Goal: Contribute content: Contribute content

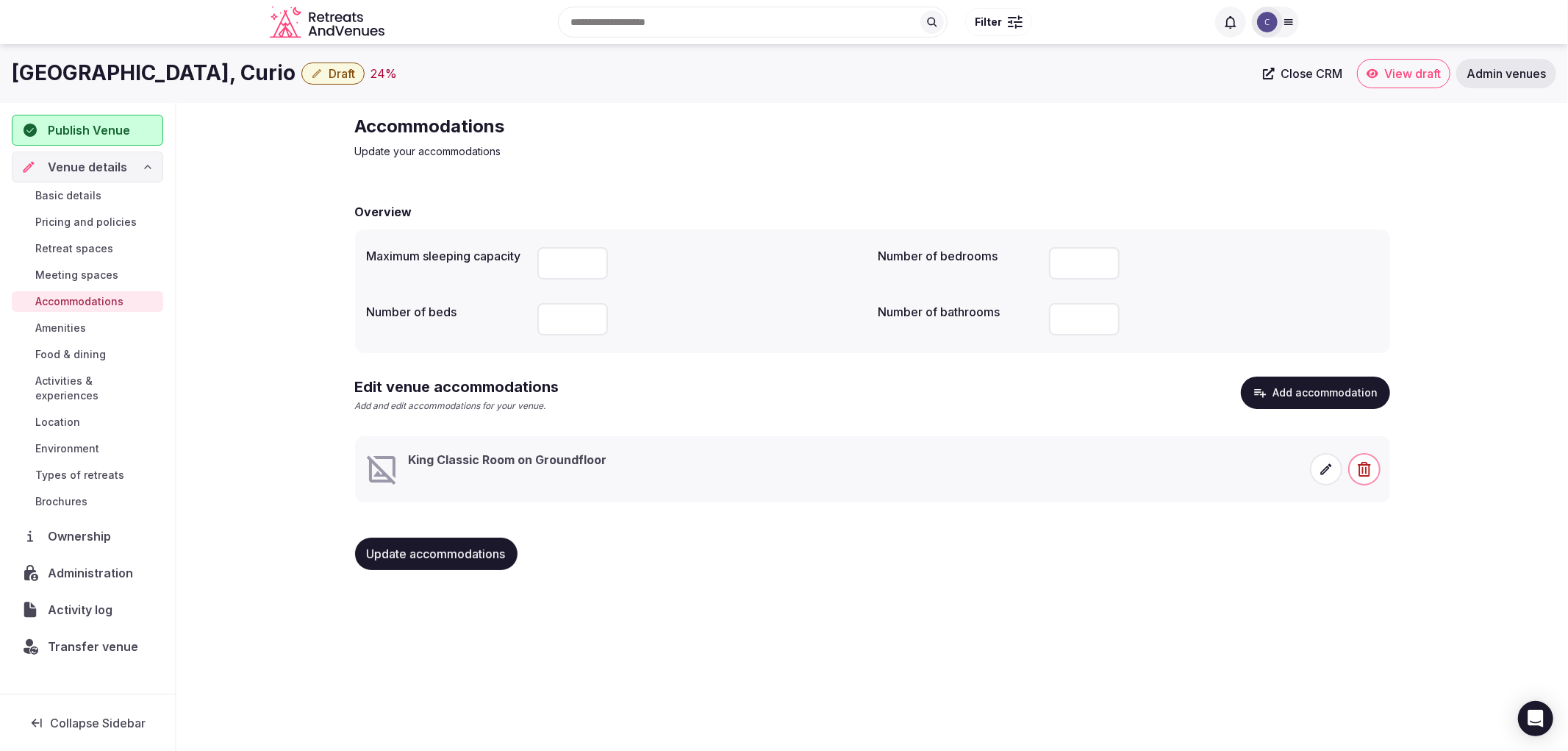
click at [1320, 469] on icon at bounding box center [1326, 470] width 15 height 15
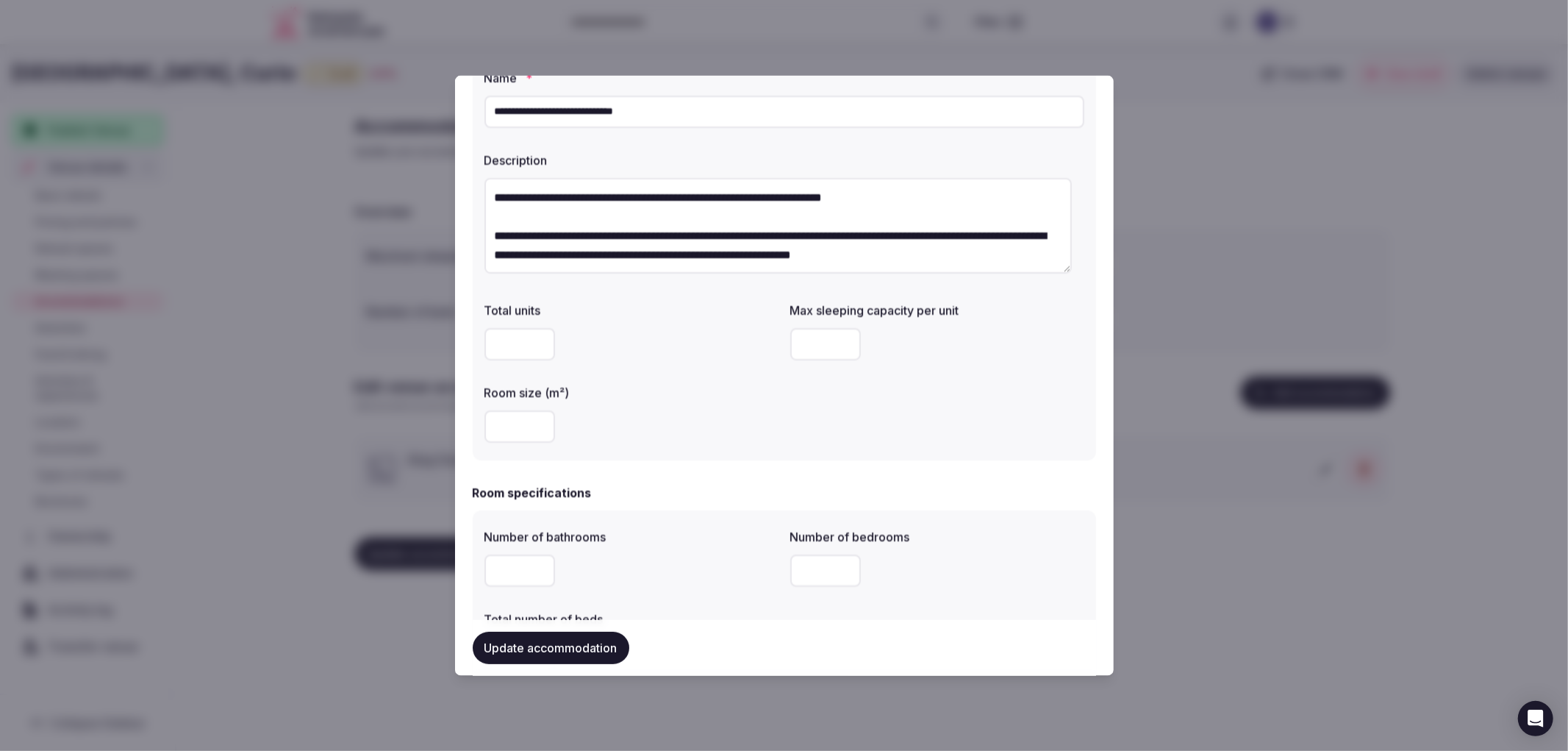
scroll to position [82, 0]
click at [504, 424] on input "number" at bounding box center [519, 426] width 71 height 32
type input "**"
click at [792, 347] on input "number" at bounding box center [825, 345] width 71 height 32
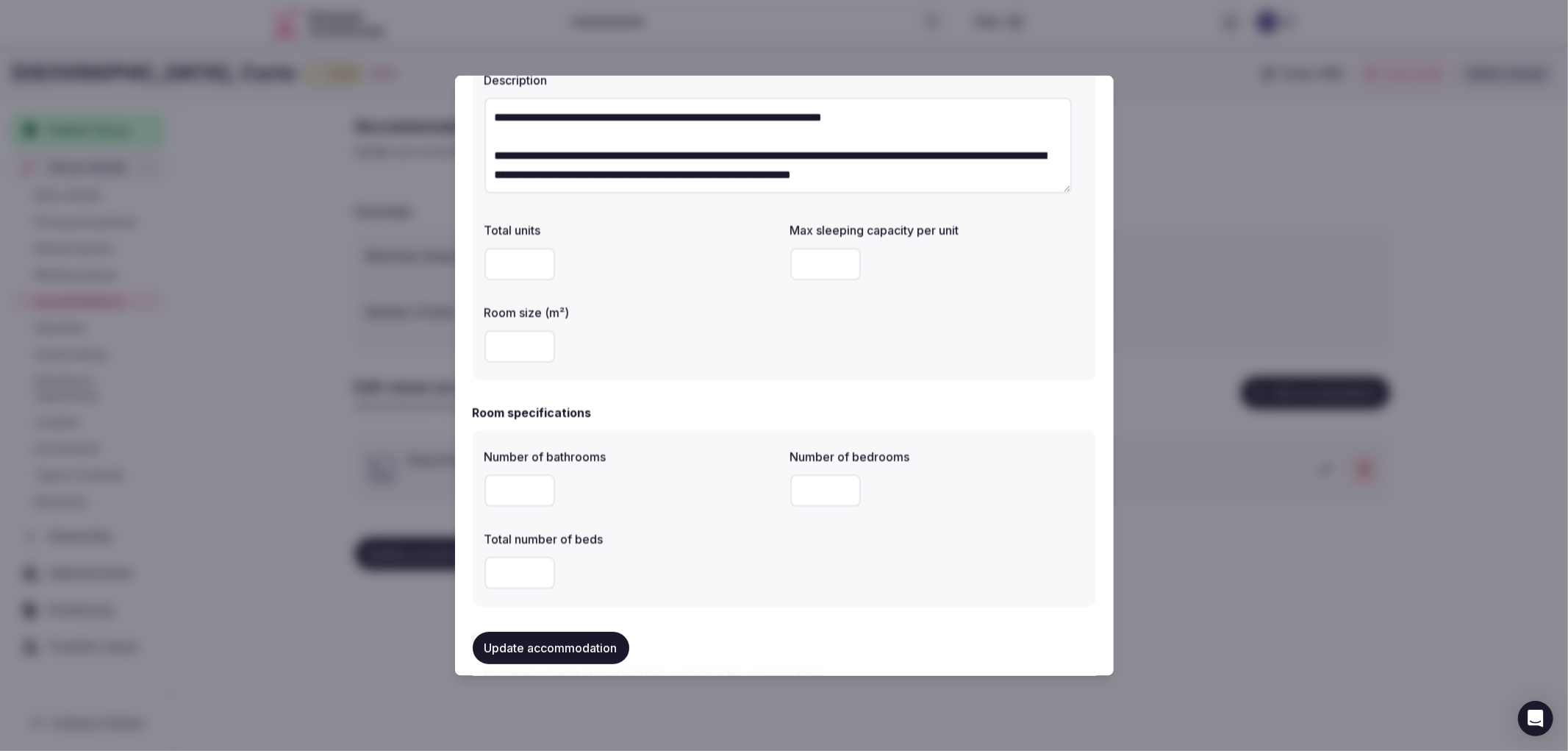
type input "*"
click at [513, 482] on input "number" at bounding box center [519, 490] width 71 height 32
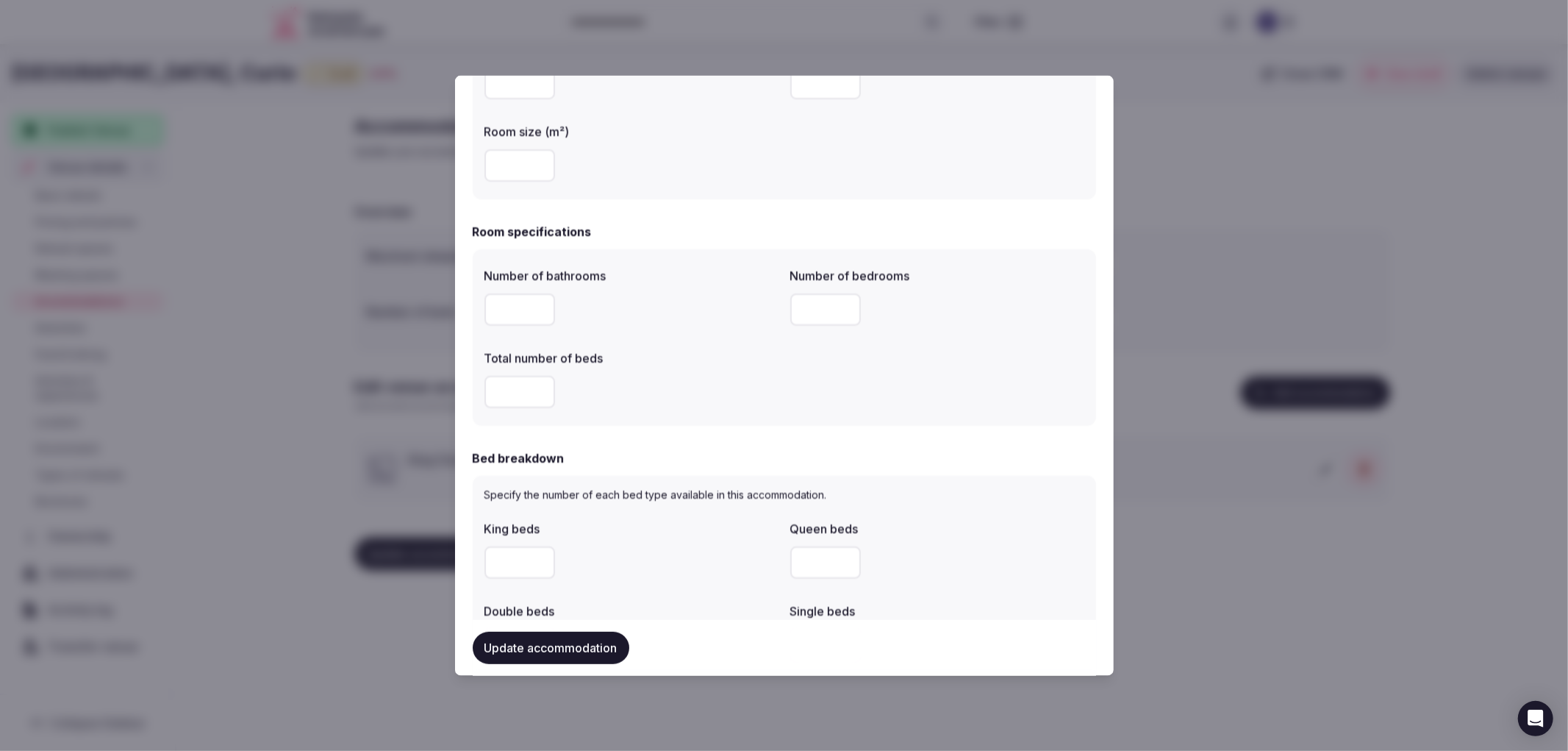
scroll to position [409, 0]
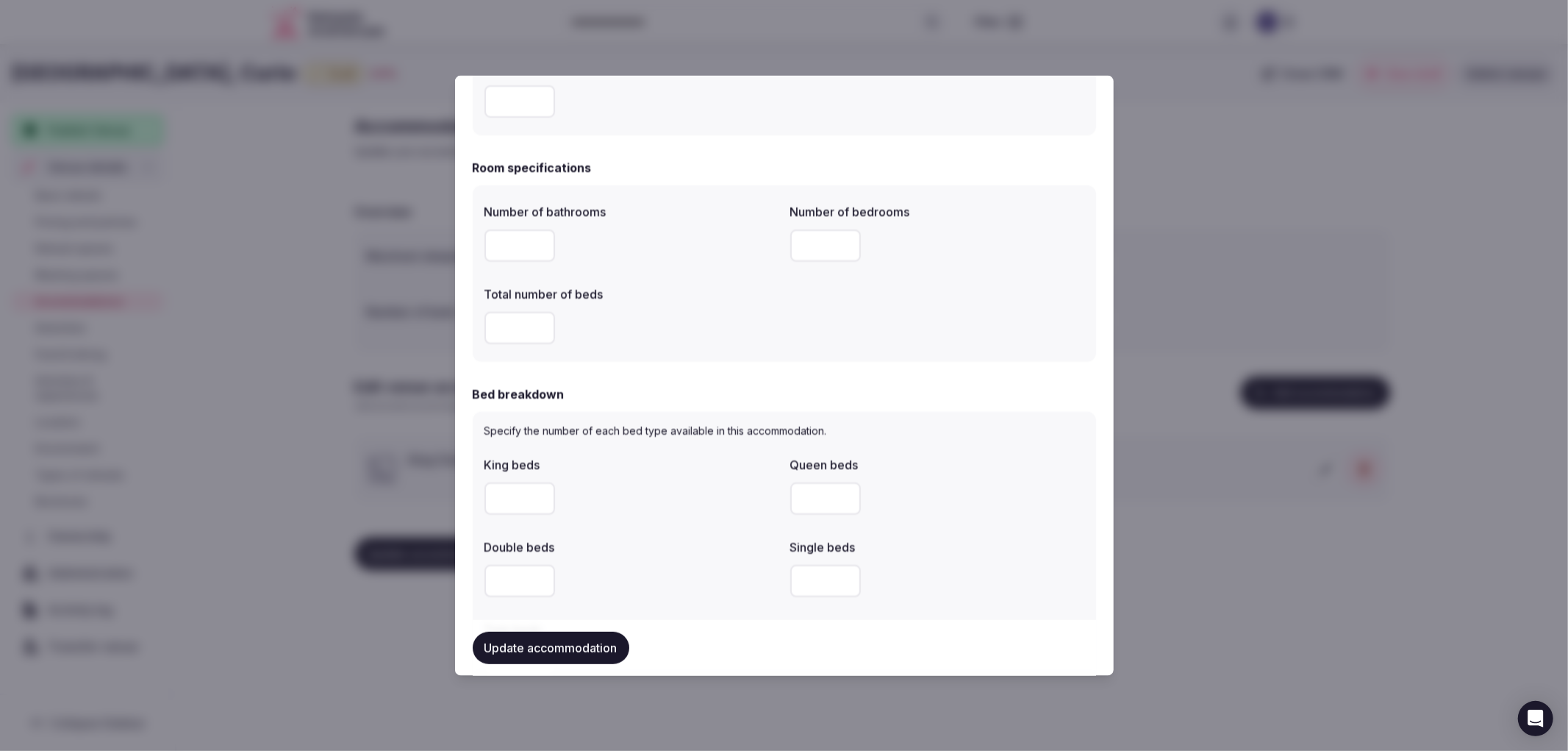
type input "*"
click at [811, 248] on input "number" at bounding box center [825, 244] width 71 height 32
type input "*"
click at [516, 320] on input "number" at bounding box center [519, 327] width 71 height 32
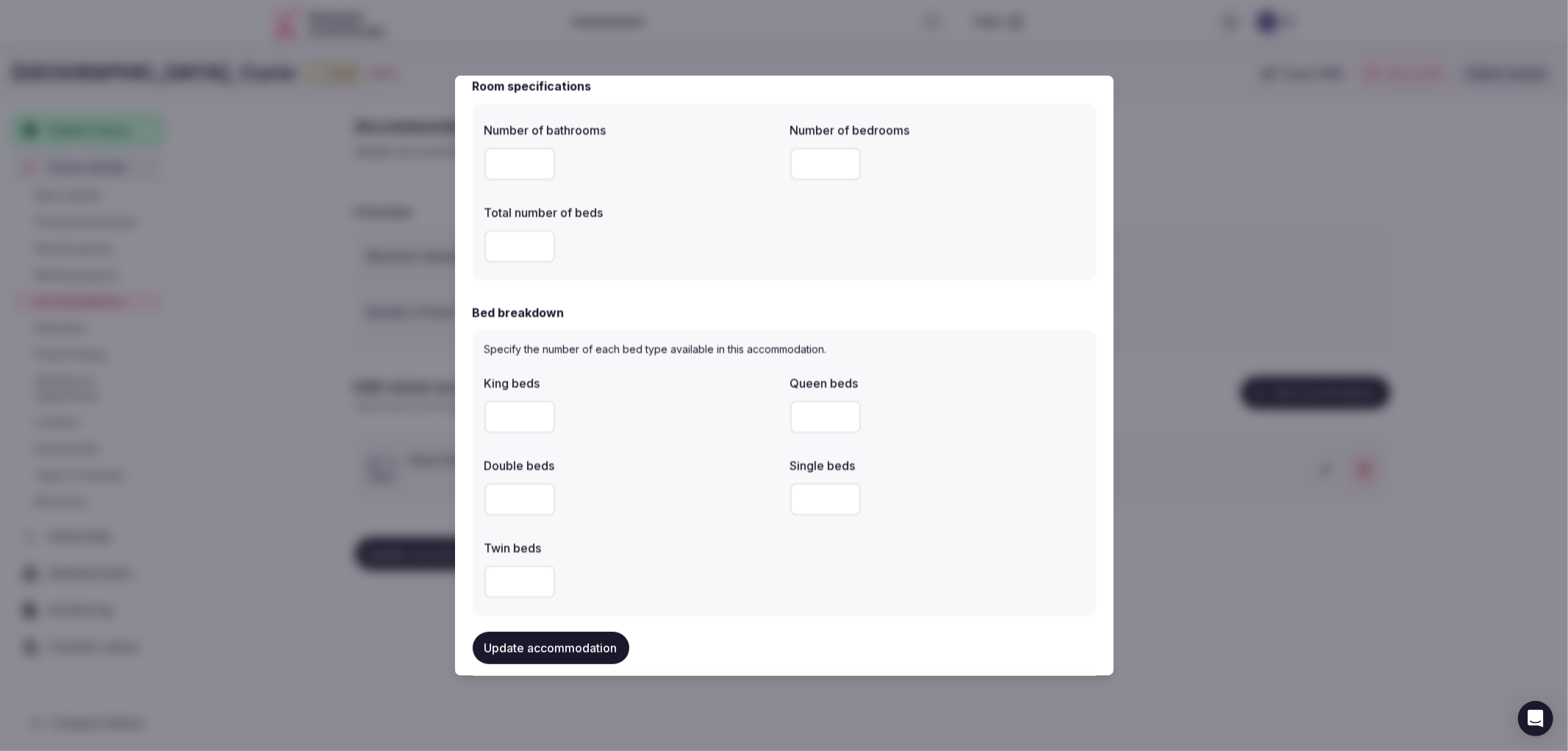
type input "*"
click at [497, 403] on input "number" at bounding box center [519, 416] width 71 height 32
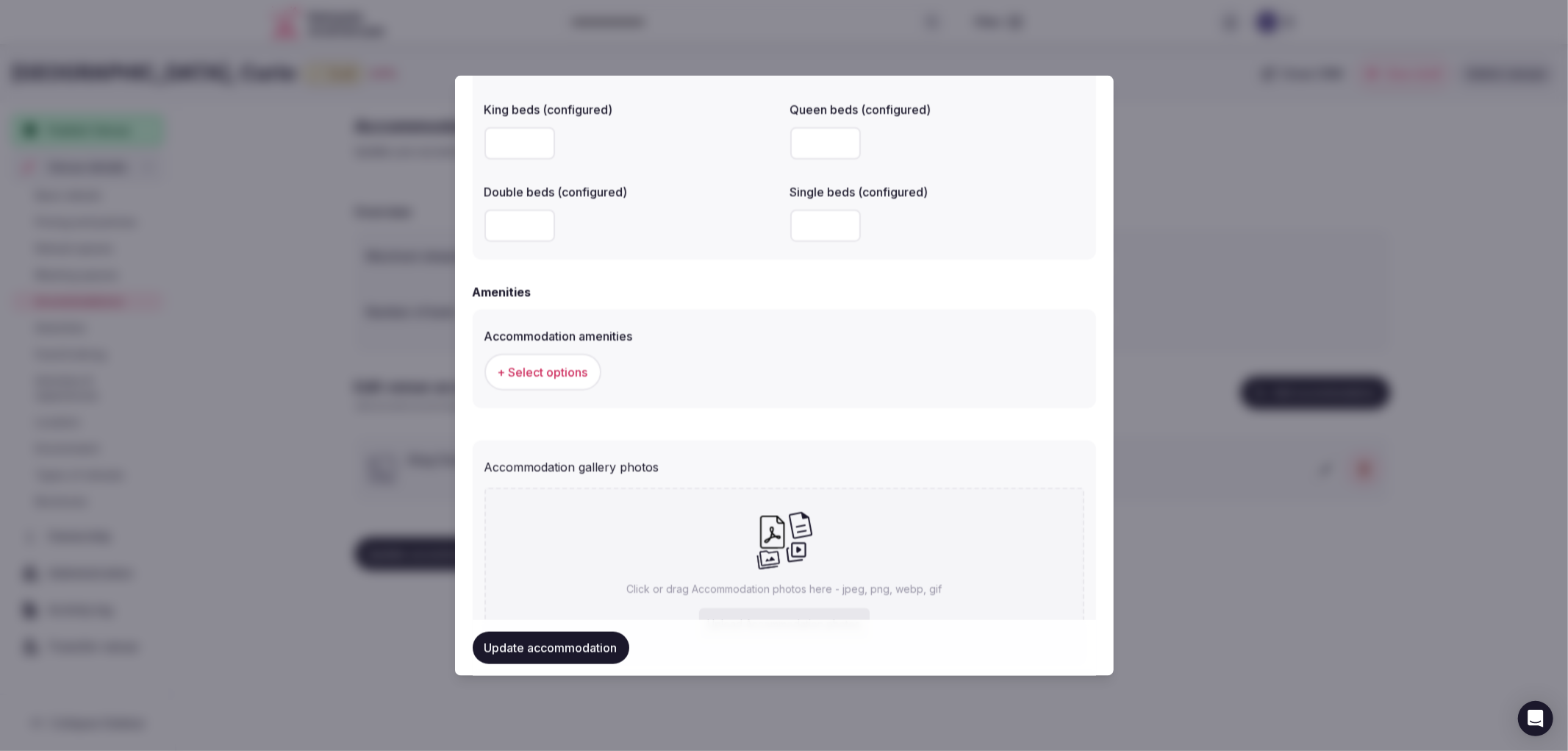
scroll to position [1307, 0]
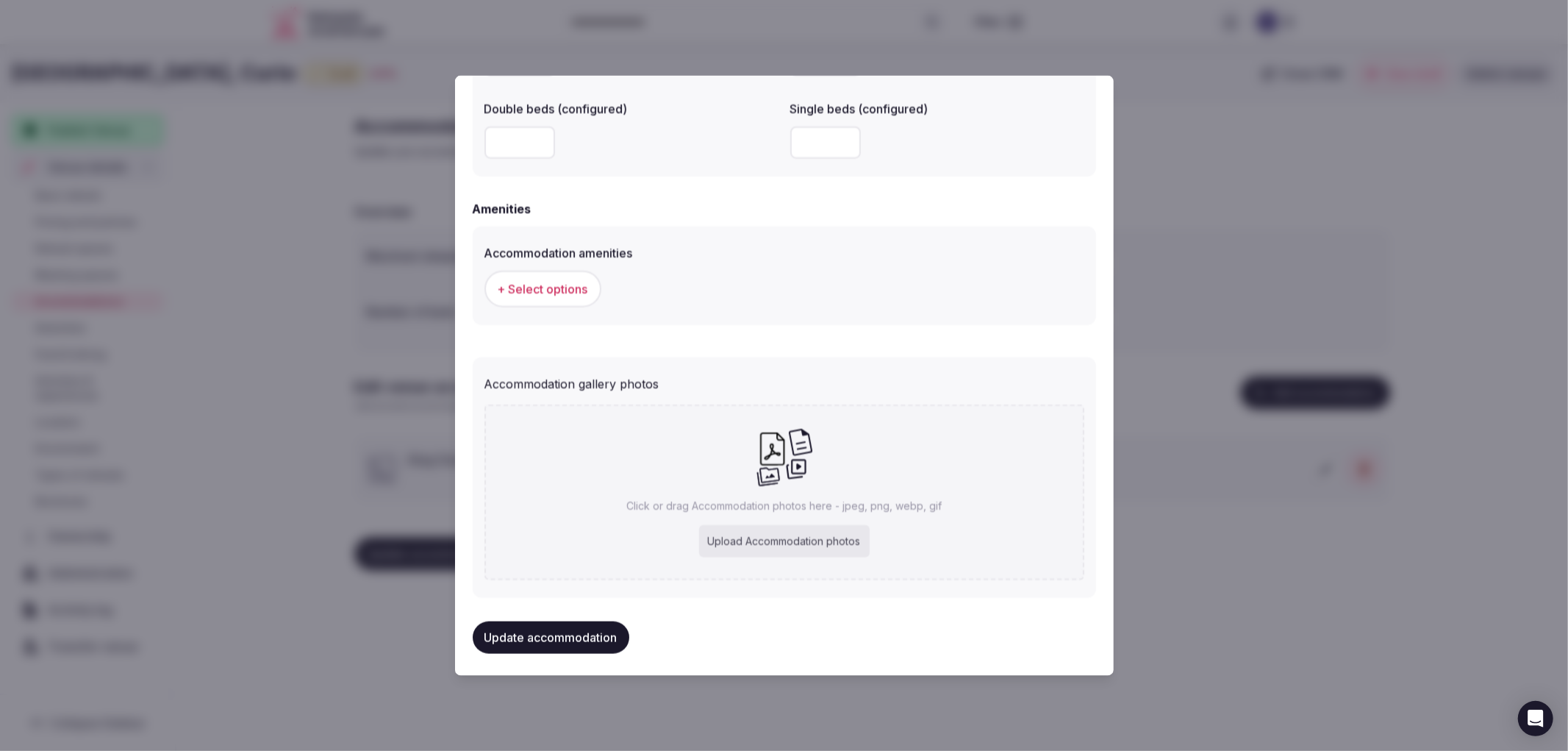
type input "*"
click at [537, 295] on button "+ Select options" at bounding box center [542, 288] width 117 height 36
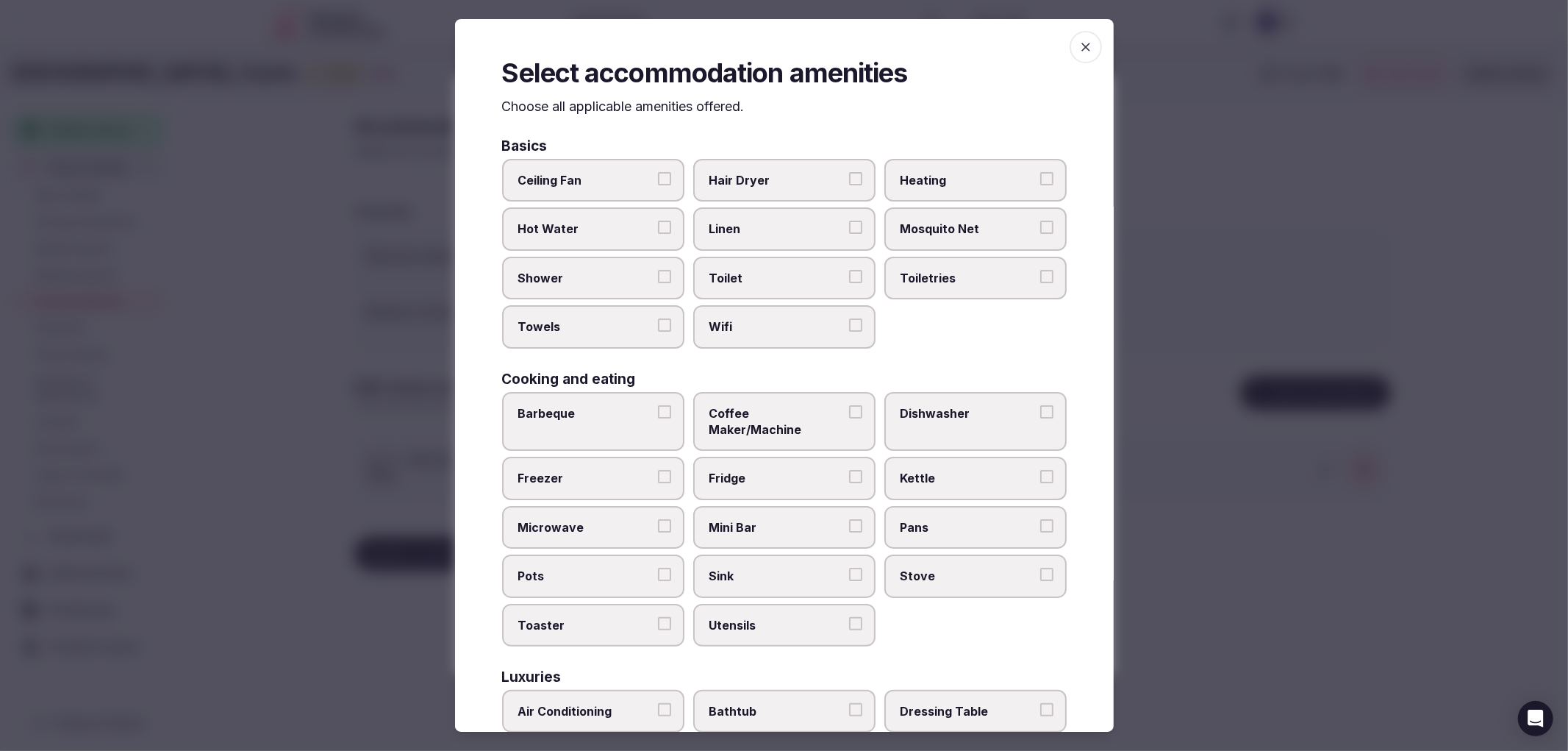
click at [579, 275] on span "Shower" at bounding box center [586, 278] width 135 height 16
click at [658, 275] on button "Shower" at bounding box center [665, 277] width 13 height 13
drag, startPoint x: 643, startPoint y: 336, endPoint x: 710, endPoint y: 283, distance: 85.4
click at [643, 336] on label "Towels" at bounding box center [593, 326] width 182 height 42
click at [658, 332] on button "Towels" at bounding box center [665, 325] width 13 height 13
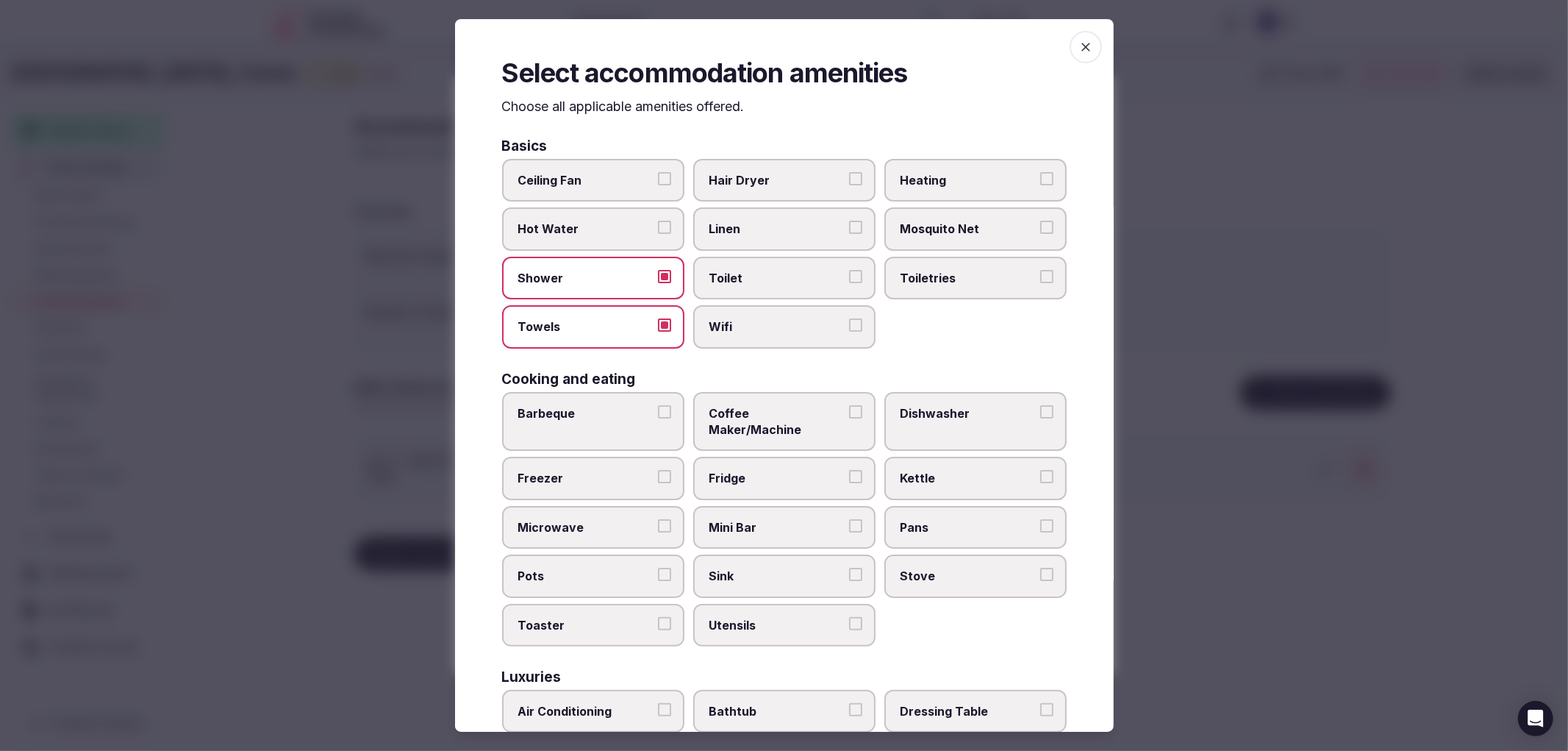
click at [710, 283] on span "Toilet" at bounding box center [777, 278] width 135 height 16
click at [849, 283] on button "Toilet" at bounding box center [856, 277] width 13 height 13
drag, startPoint x: 727, startPoint y: 311, endPoint x: 873, endPoint y: 275, distance: 150.4
click at [729, 311] on label "Wifi" at bounding box center [784, 326] width 182 height 42
click at [849, 319] on button "Wifi" at bounding box center [856, 325] width 13 height 13
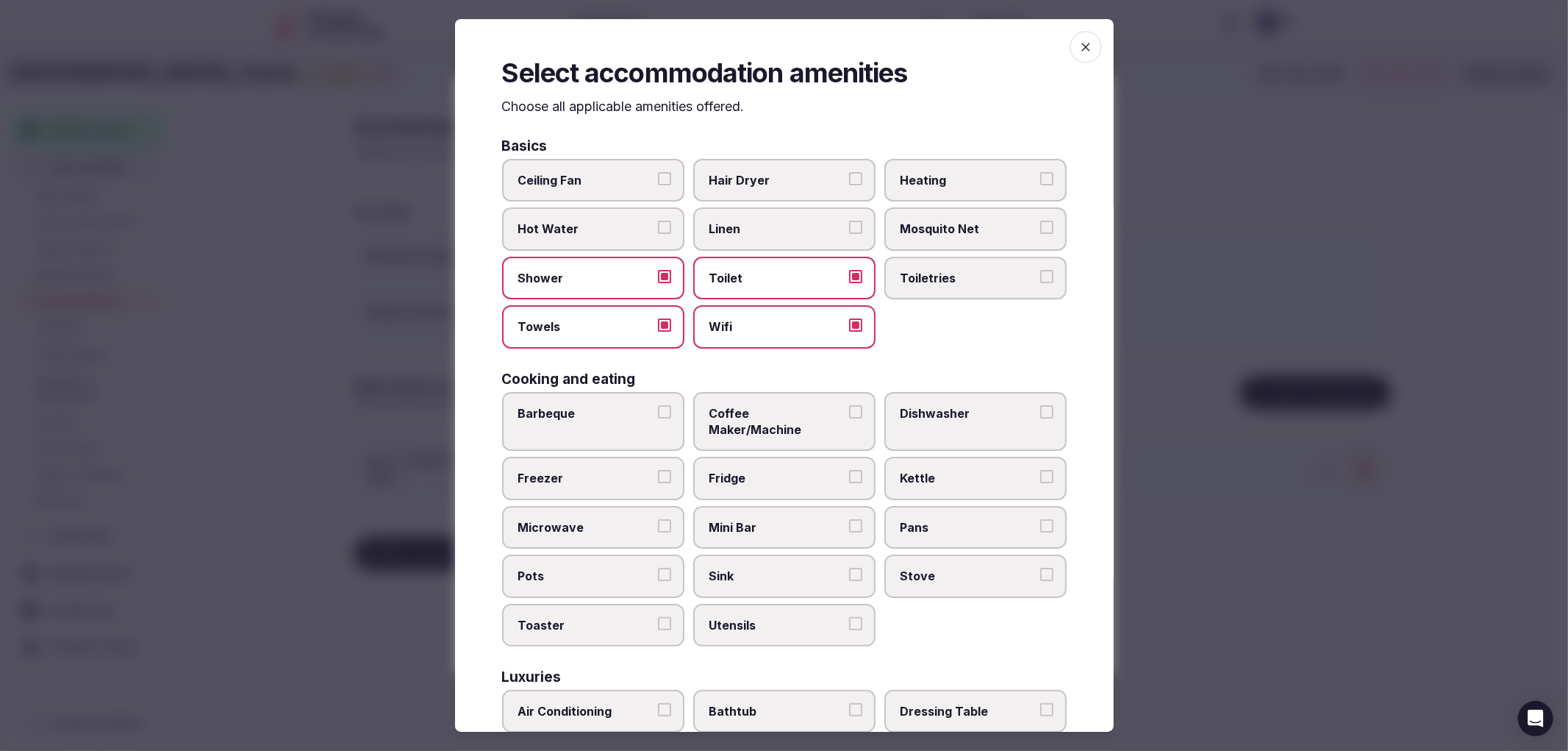
click at [884, 272] on label "Toiletries" at bounding box center [975, 278] width 182 height 42
click at [1041, 272] on button "Toiletries" at bounding box center [1047, 277] width 13 height 13
click at [795, 164] on label "Hair Dryer" at bounding box center [784, 179] width 182 height 42
click at [849, 172] on button "Hair Dryer" at bounding box center [856, 179] width 13 height 13
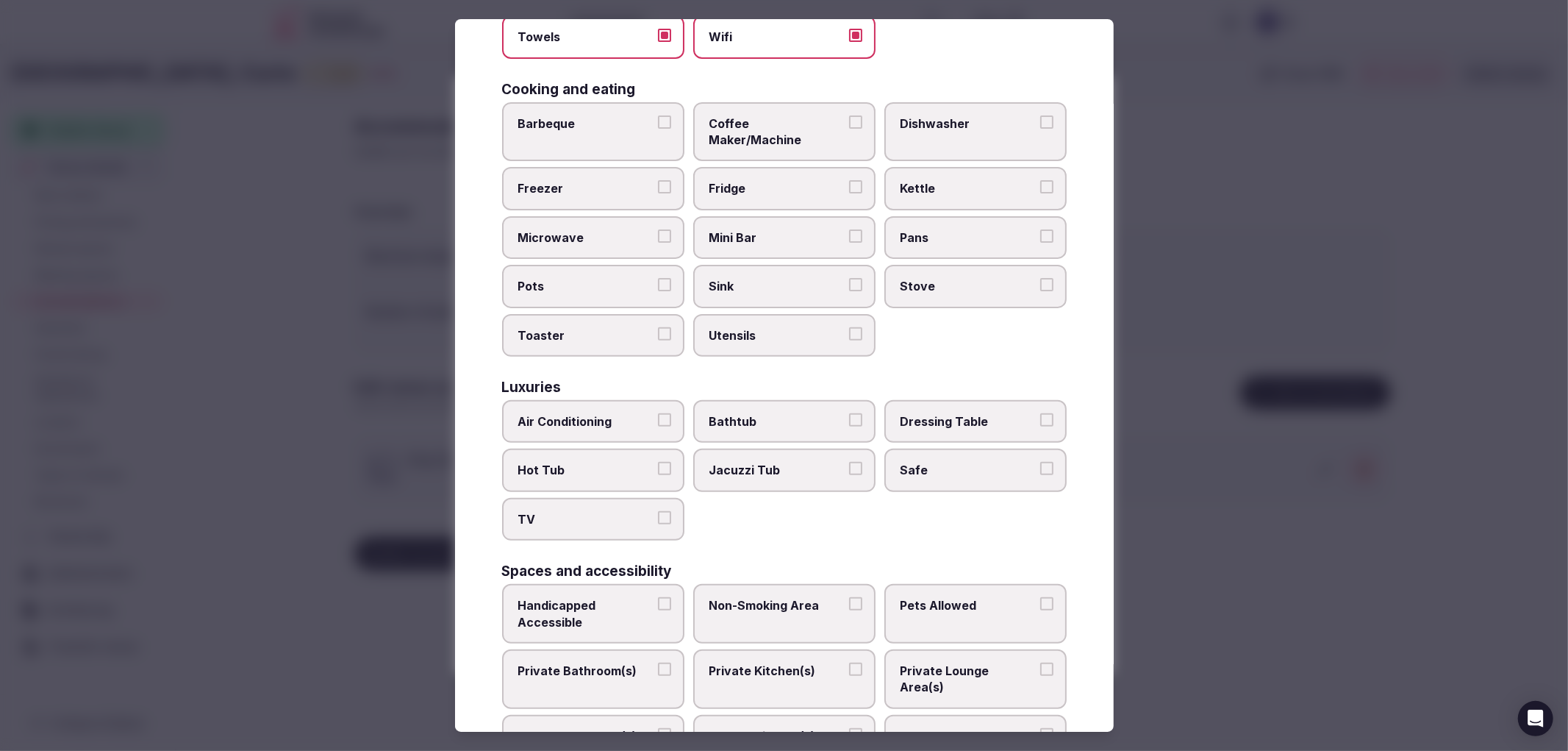
scroll to position [245, 0]
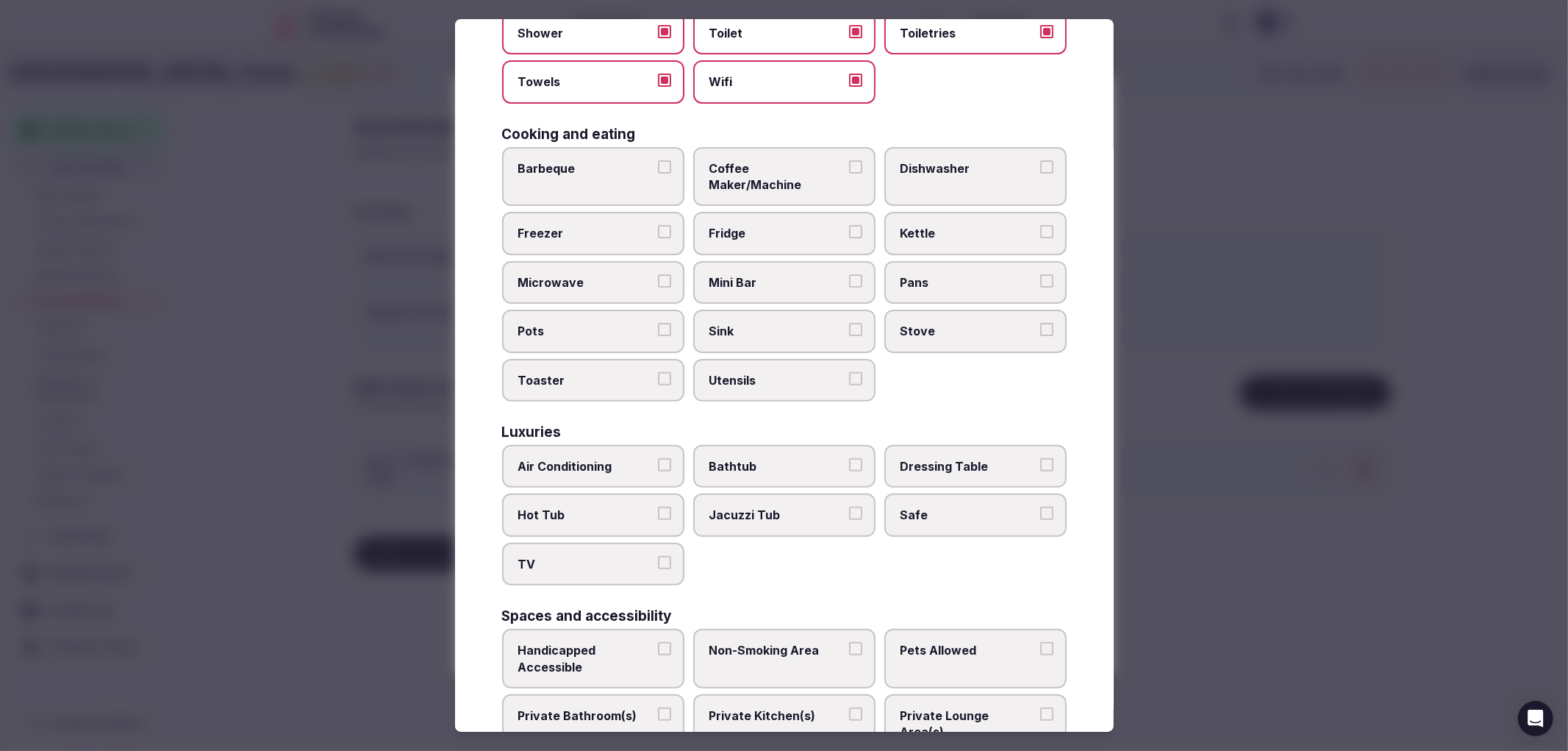
click at [747, 173] on label "Coffee Maker/Machine" at bounding box center [784, 177] width 182 height 60
click at [849, 173] on button "Coffee Maker/Machine" at bounding box center [856, 167] width 13 height 13
click at [544, 458] on span "Air Conditioning" at bounding box center [586, 467] width 135 height 16
click at [658, 458] on button "Air Conditioning" at bounding box center [665, 465] width 13 height 13
click at [556, 556] on span "TV" at bounding box center [586, 564] width 135 height 16
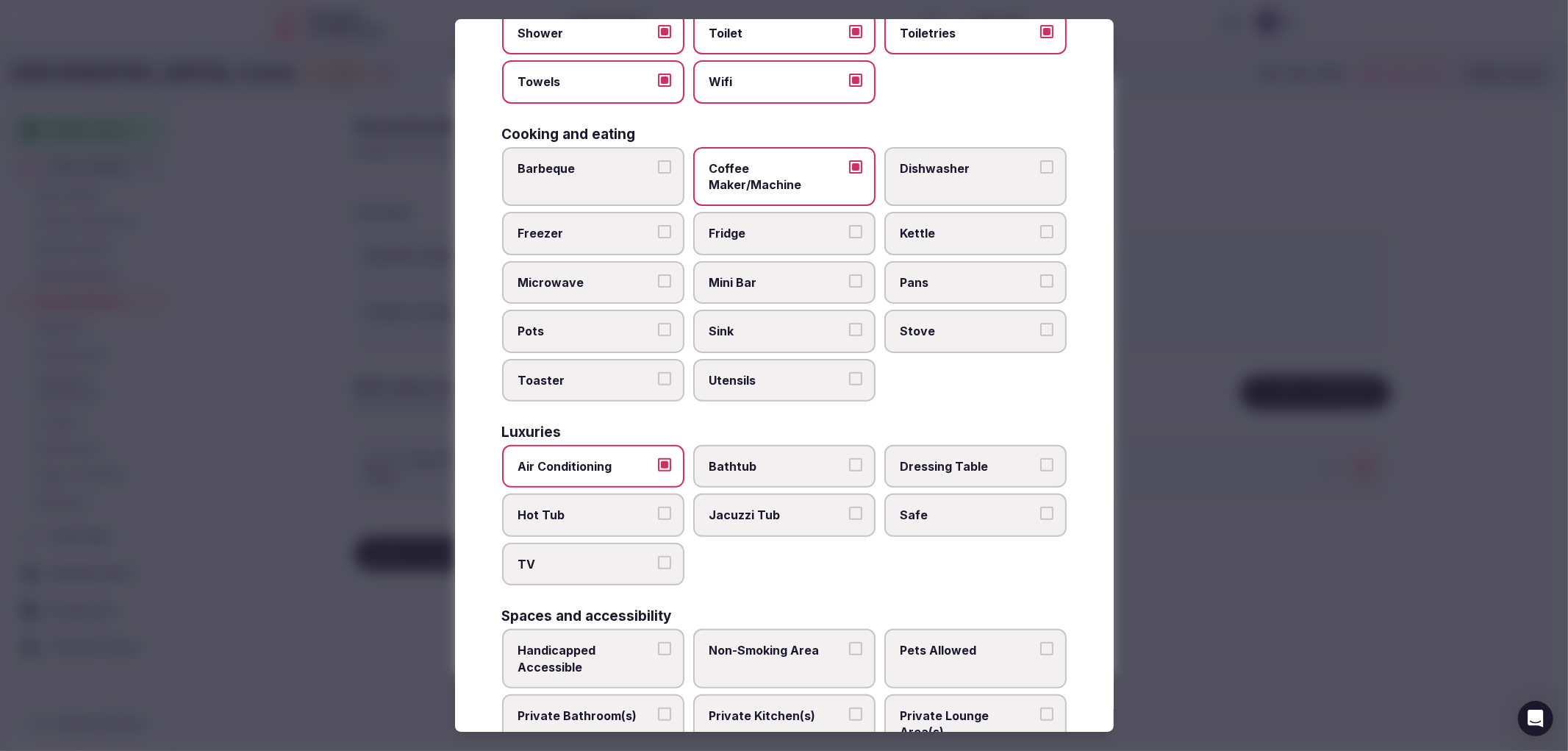
click at [658, 556] on button "TV" at bounding box center [665, 563] width 13 height 13
click at [923, 495] on label "Safe" at bounding box center [975, 514] width 182 height 42
click at [1041, 507] on button "Safe" at bounding box center [1047, 514] width 13 height 13
click at [582, 642] on span "Handicapped Accessible" at bounding box center [586, 659] width 135 height 33
click at [658, 642] on button "Handicapped Accessible" at bounding box center [665, 649] width 13 height 13
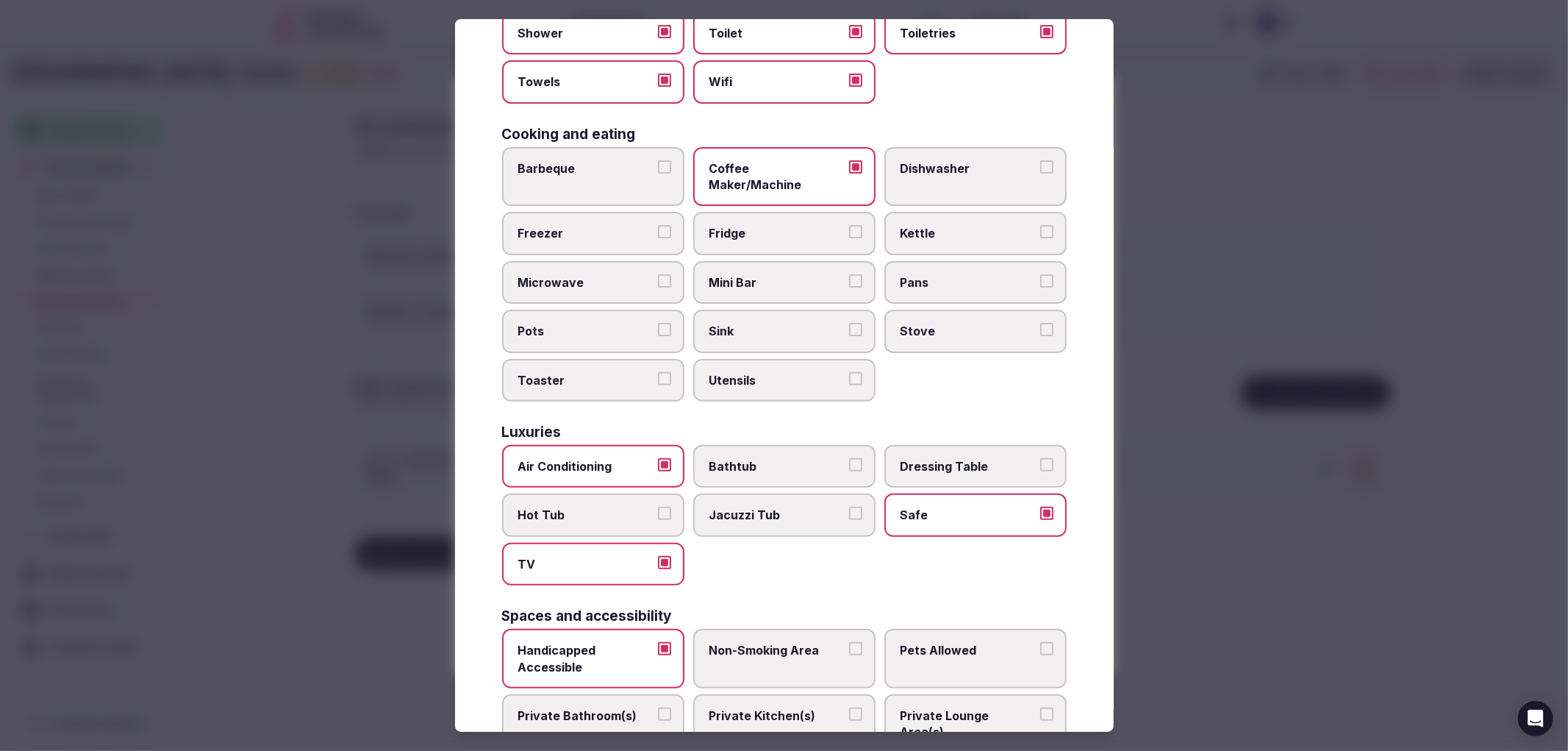
click at [578, 694] on label "Private Bathroom(s)" at bounding box center [593, 724] width 182 height 60
click at [658, 708] on button "Private Bathroom(s)" at bounding box center [665, 715] width 13 height 13
click at [701, 629] on label "Non-Smoking Area" at bounding box center [784, 659] width 182 height 60
click at [849, 642] on button "Non-Smoking Area" at bounding box center [856, 649] width 13 height 13
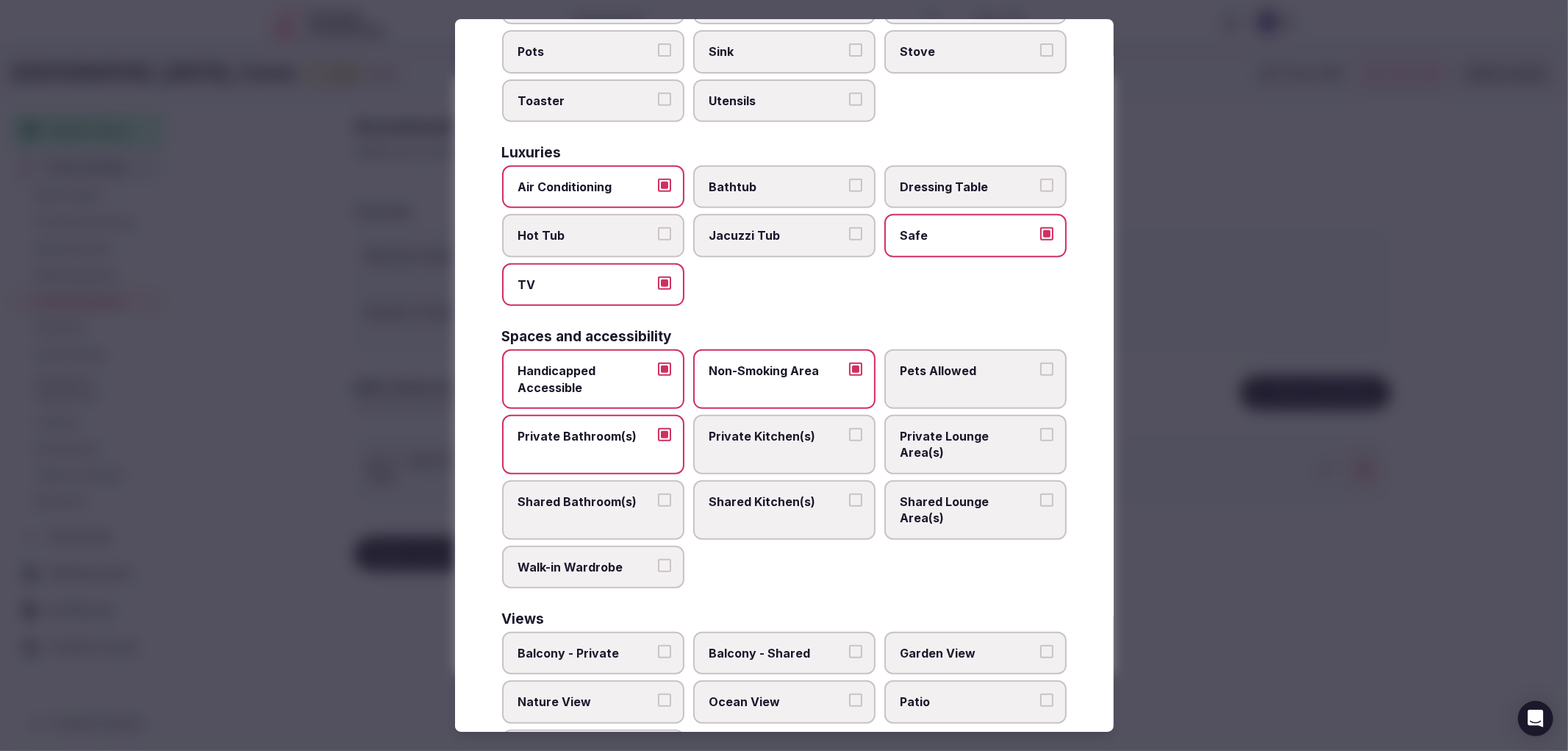
click at [1223, 473] on div at bounding box center [784, 375] width 1568 height 751
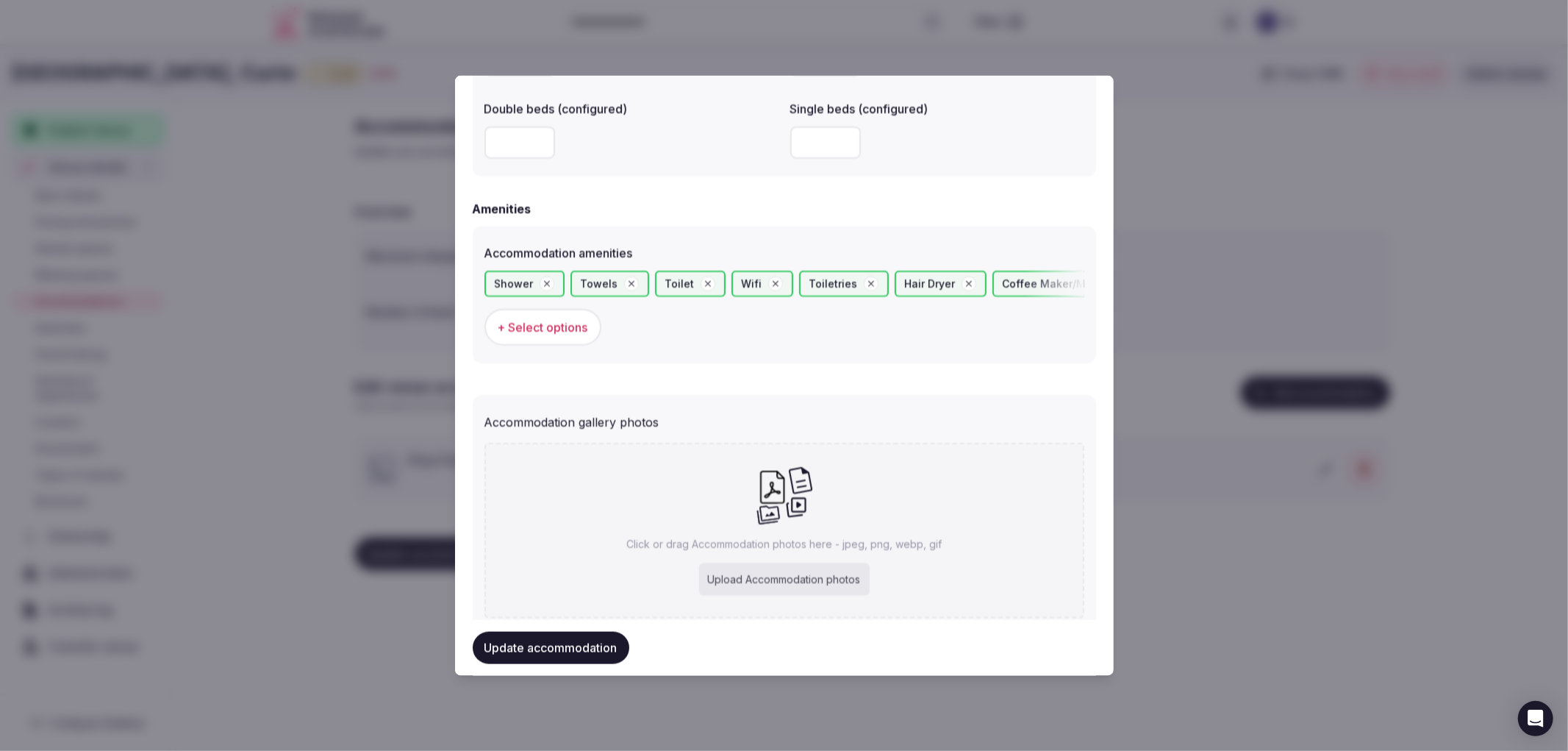
click at [850, 487] on div "Click or drag Accommodation photos here - jpeg, png, webp, gif Upload Accommoda…" at bounding box center [784, 531] width 600 height 176
type input "**********"
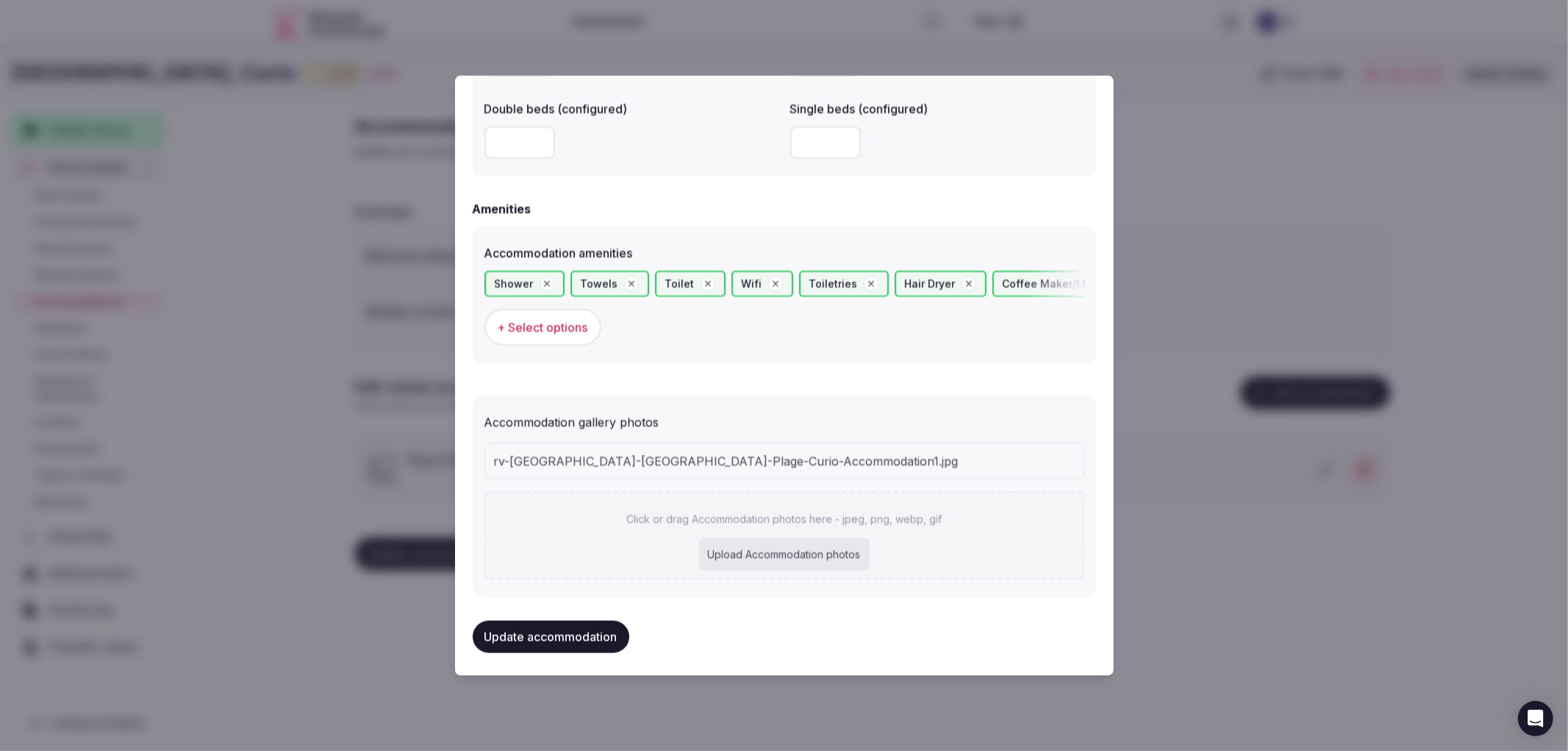
click at [730, 520] on p "Click or drag Accommodation photos here - jpeg, png, webp, gif" at bounding box center [784, 520] width 315 height 15
type input "**********"
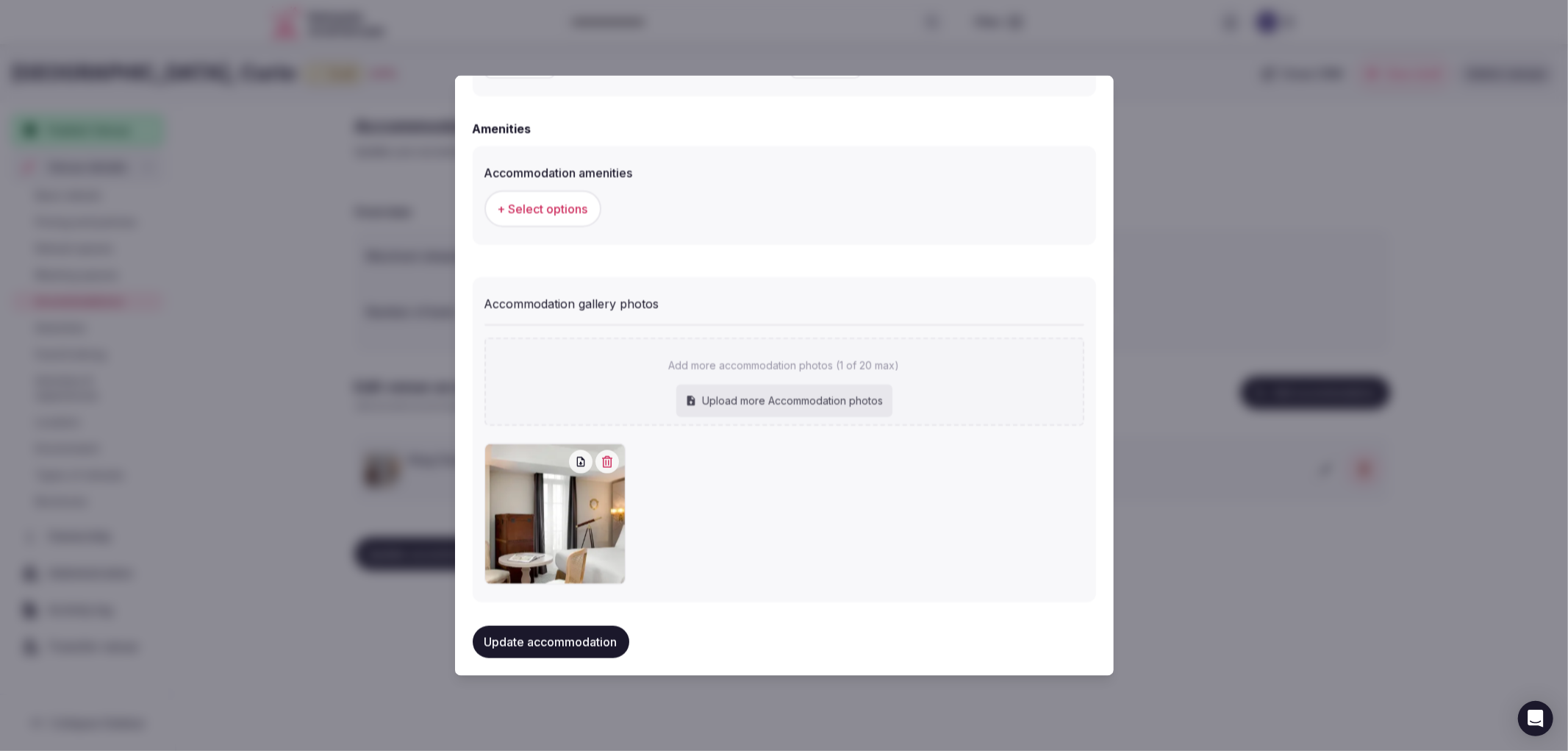
scroll to position [1393, 0]
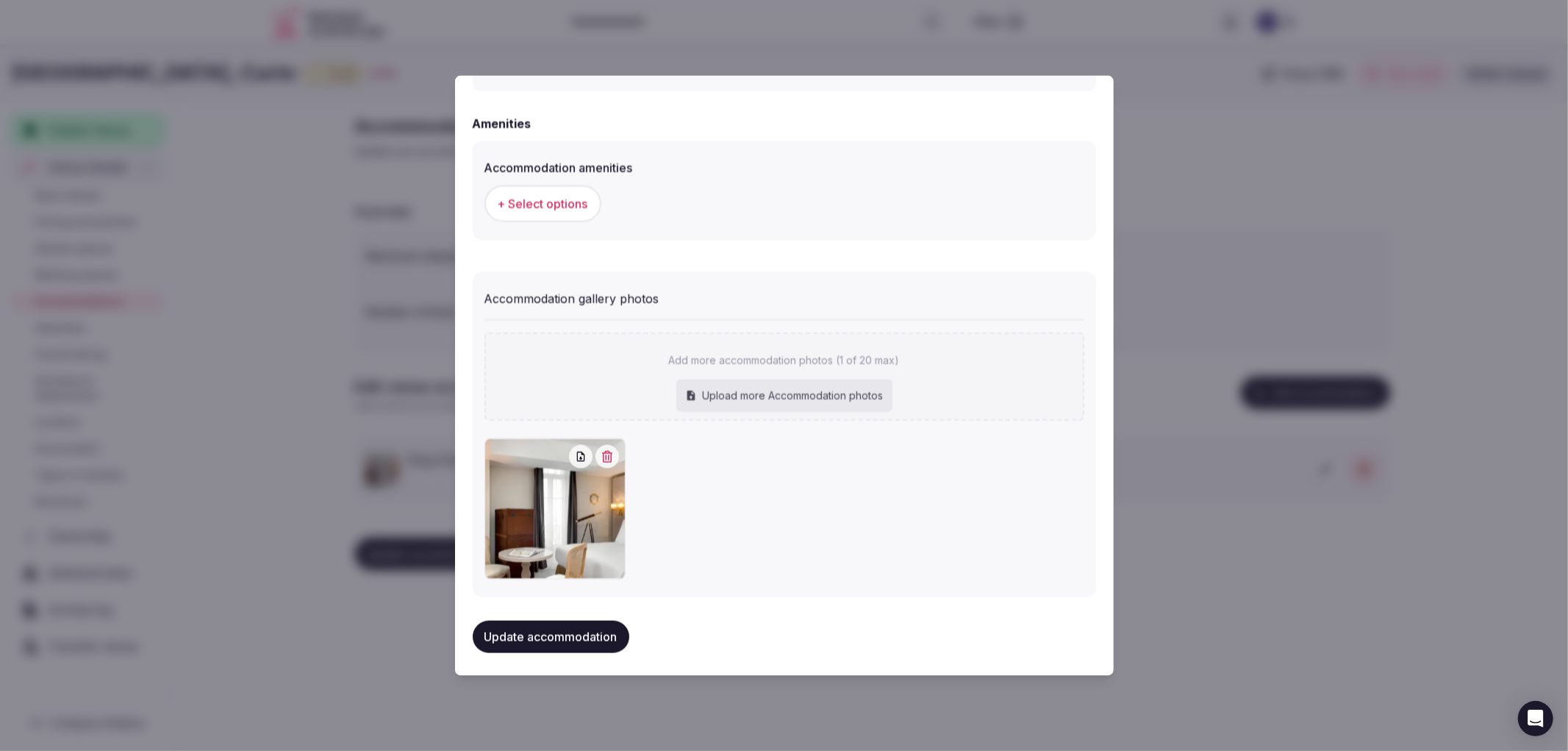
click at [571, 621] on button "Update accommodation" at bounding box center [551, 636] width 157 height 32
click at [377, 555] on div at bounding box center [784, 375] width 1568 height 751
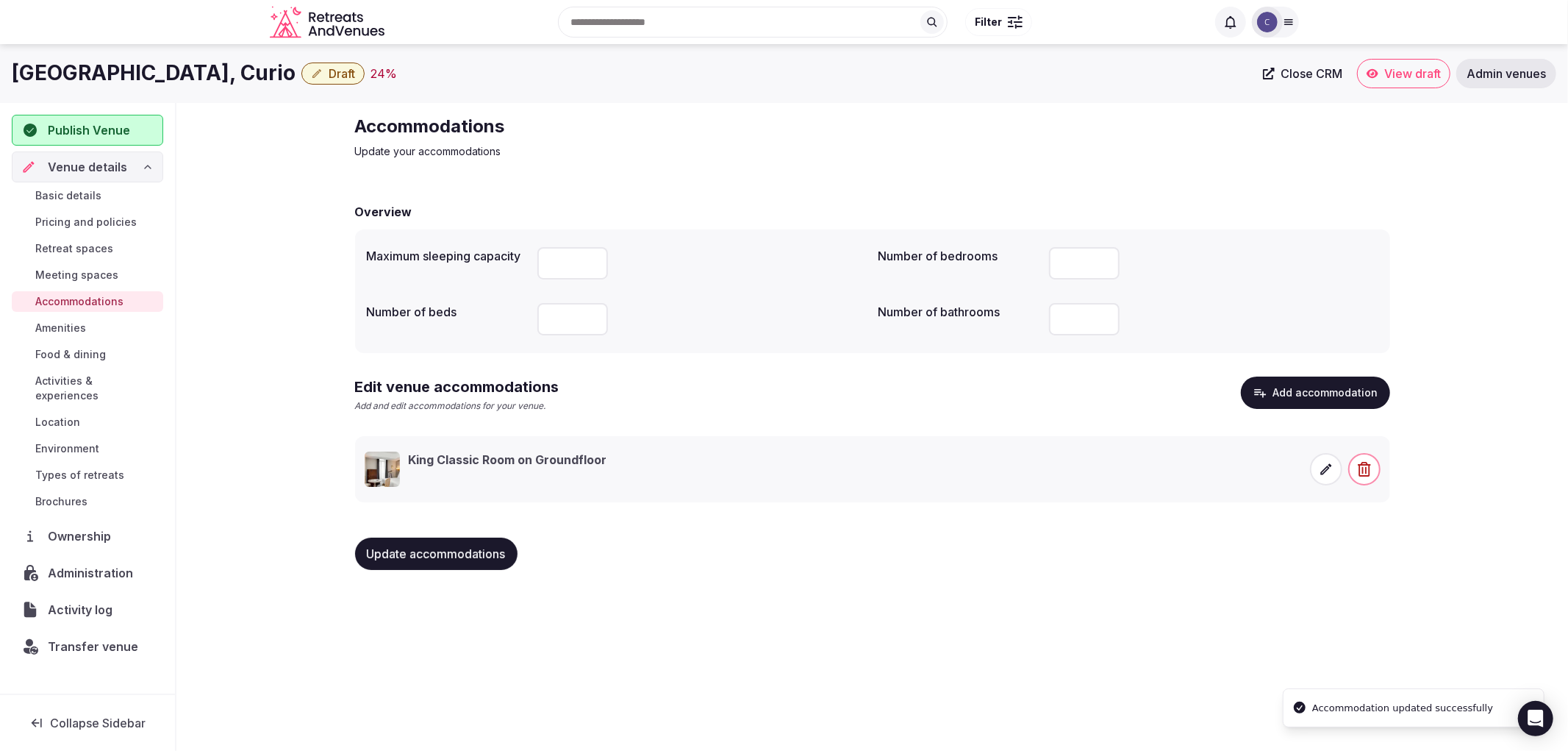
click at [411, 548] on span "Update accommodations" at bounding box center [436, 554] width 139 height 15
click at [76, 329] on span "Amenities" at bounding box center [60, 328] width 51 height 15
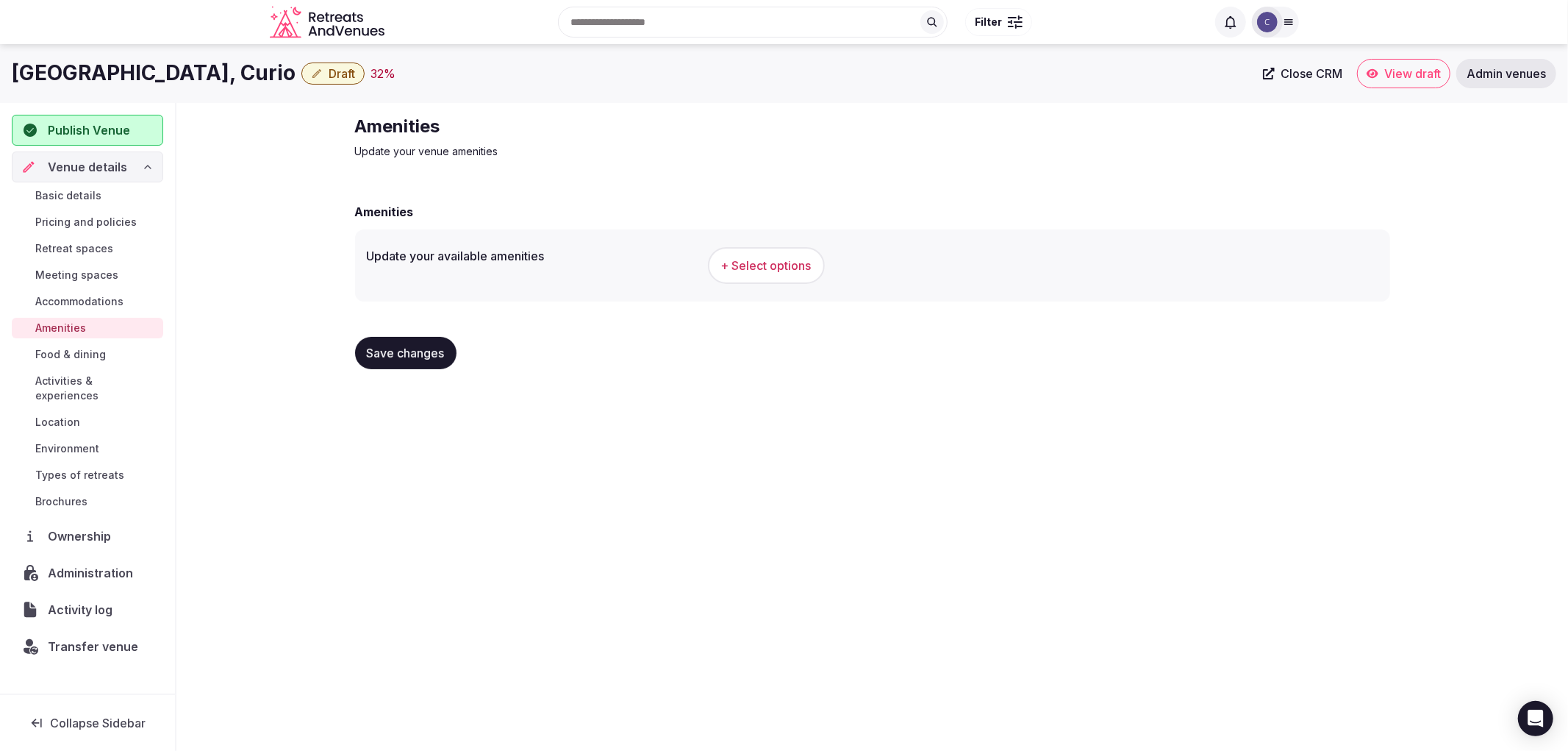
click at [103, 357] on span "Food & dining" at bounding box center [70, 355] width 71 height 15
click at [759, 276] on button "+ Select options" at bounding box center [766, 265] width 117 height 36
